Goal: Obtain resource: Download file/media

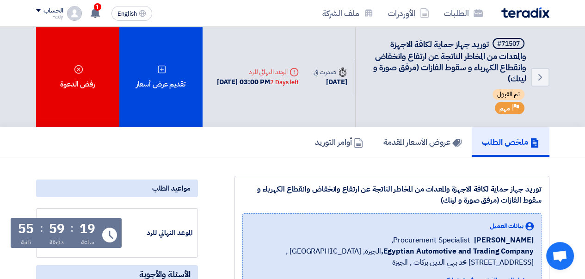
click at [532, 9] on img at bounding box center [525, 12] width 48 height 11
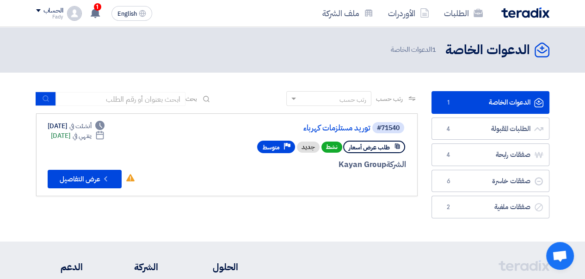
click at [320, 131] on link "توريد مستلزمات كهرباء" at bounding box center [277, 128] width 185 height 8
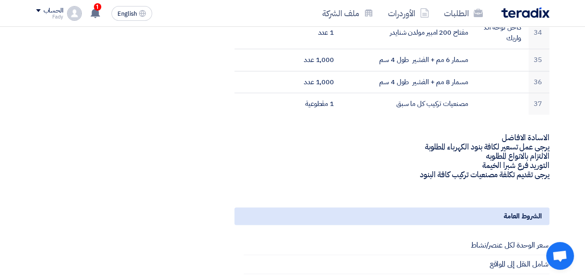
scroll to position [1110, 0]
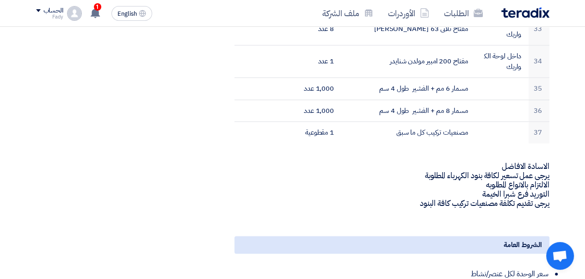
click at [98, 14] on use at bounding box center [95, 13] width 9 height 10
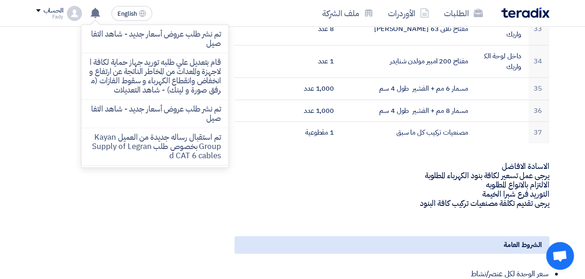
click at [153, 39] on p "تم نشر طلب عروض أسعار جديد - شاهد التفاصيل" at bounding box center [155, 39] width 132 height 18
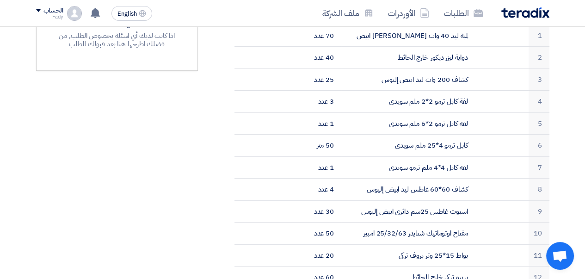
scroll to position [231, 0]
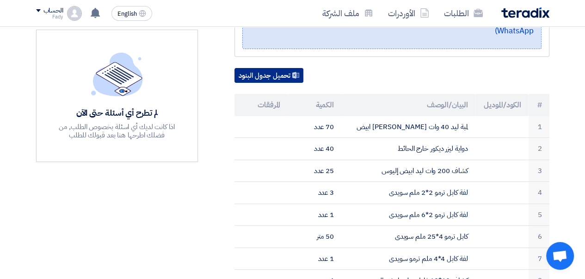
click at [260, 68] on button "تحميل جدول البنود" at bounding box center [268, 75] width 69 height 15
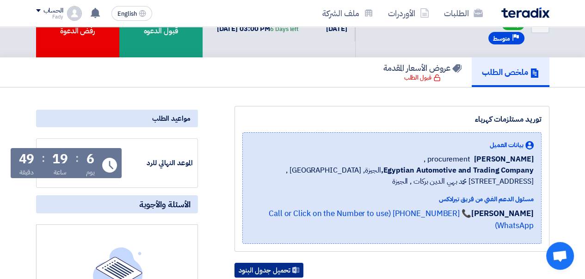
scroll to position [0, 0]
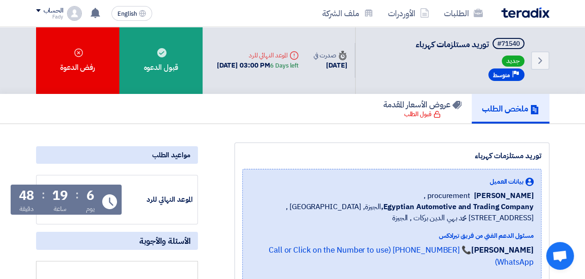
click at [163, 53] on use at bounding box center [161, 52] width 9 height 9
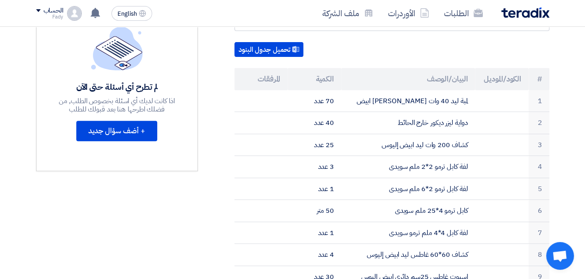
scroll to position [277, 0]
